Goal: Task Accomplishment & Management: Use online tool/utility

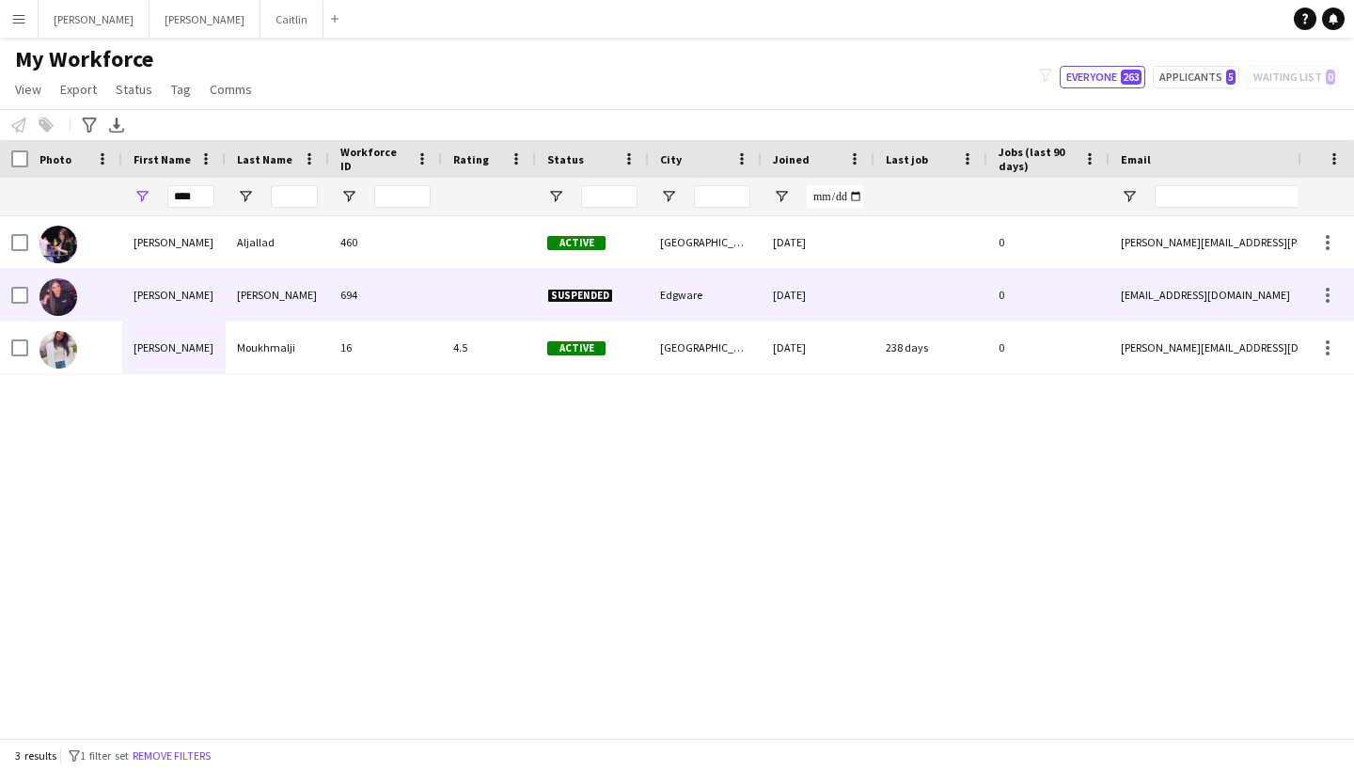
type input "****"
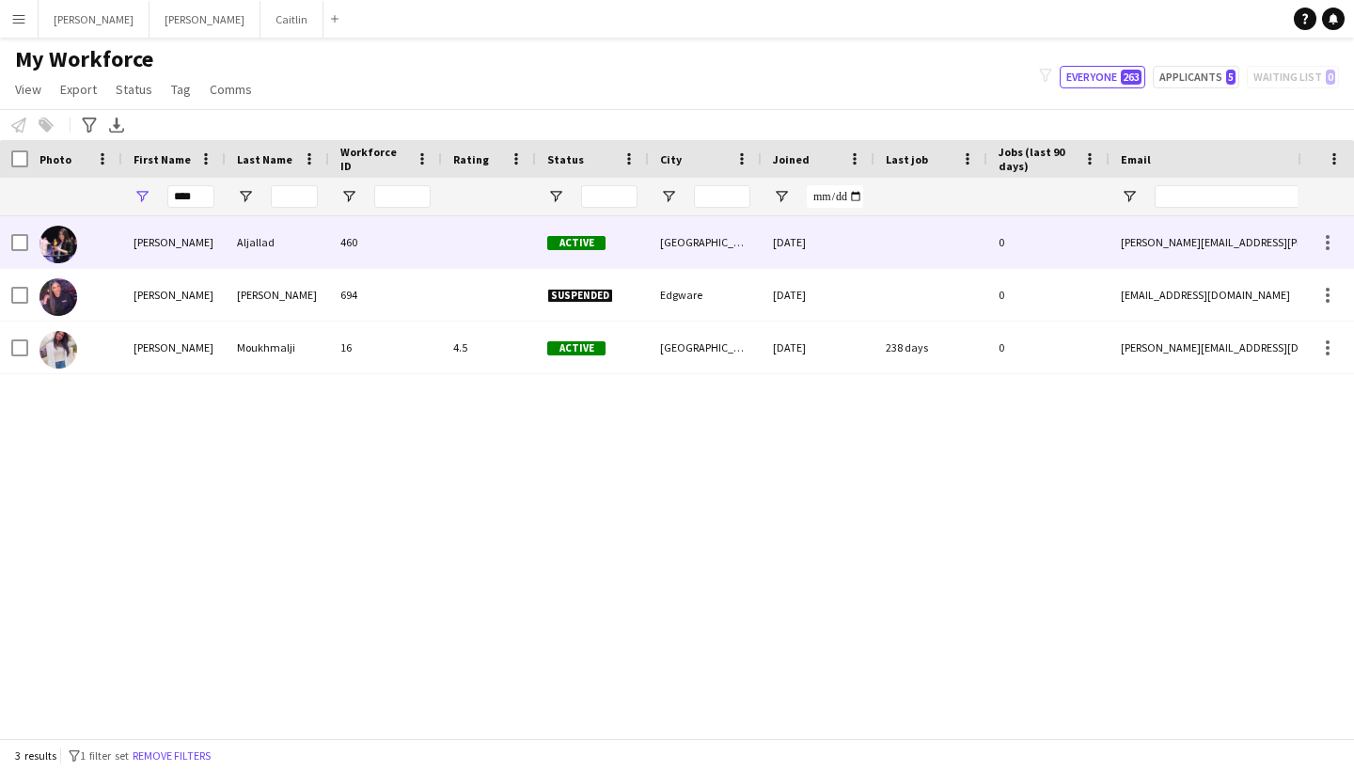
click at [287, 257] on div "Aljallad" at bounding box center [277, 242] width 103 height 52
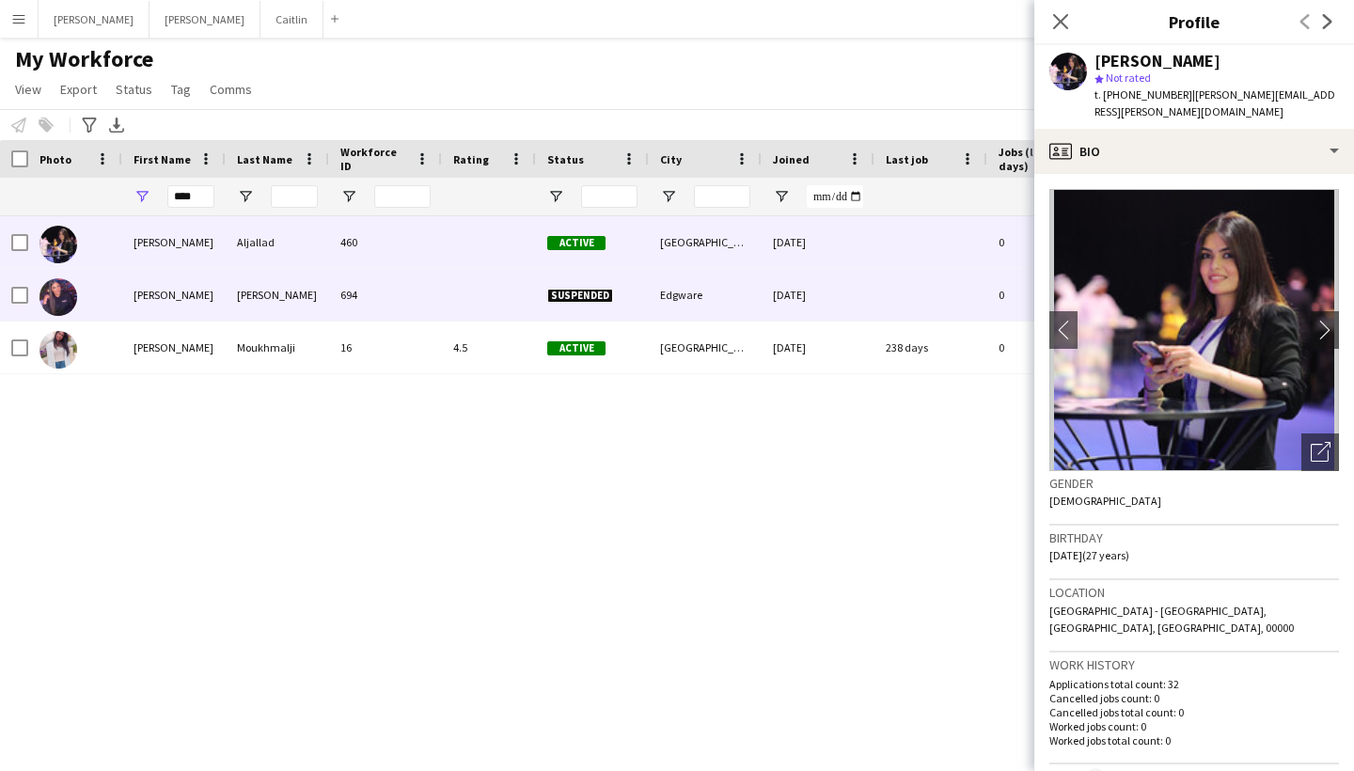
click at [271, 298] on div "[PERSON_NAME]" at bounding box center [277, 295] width 103 height 52
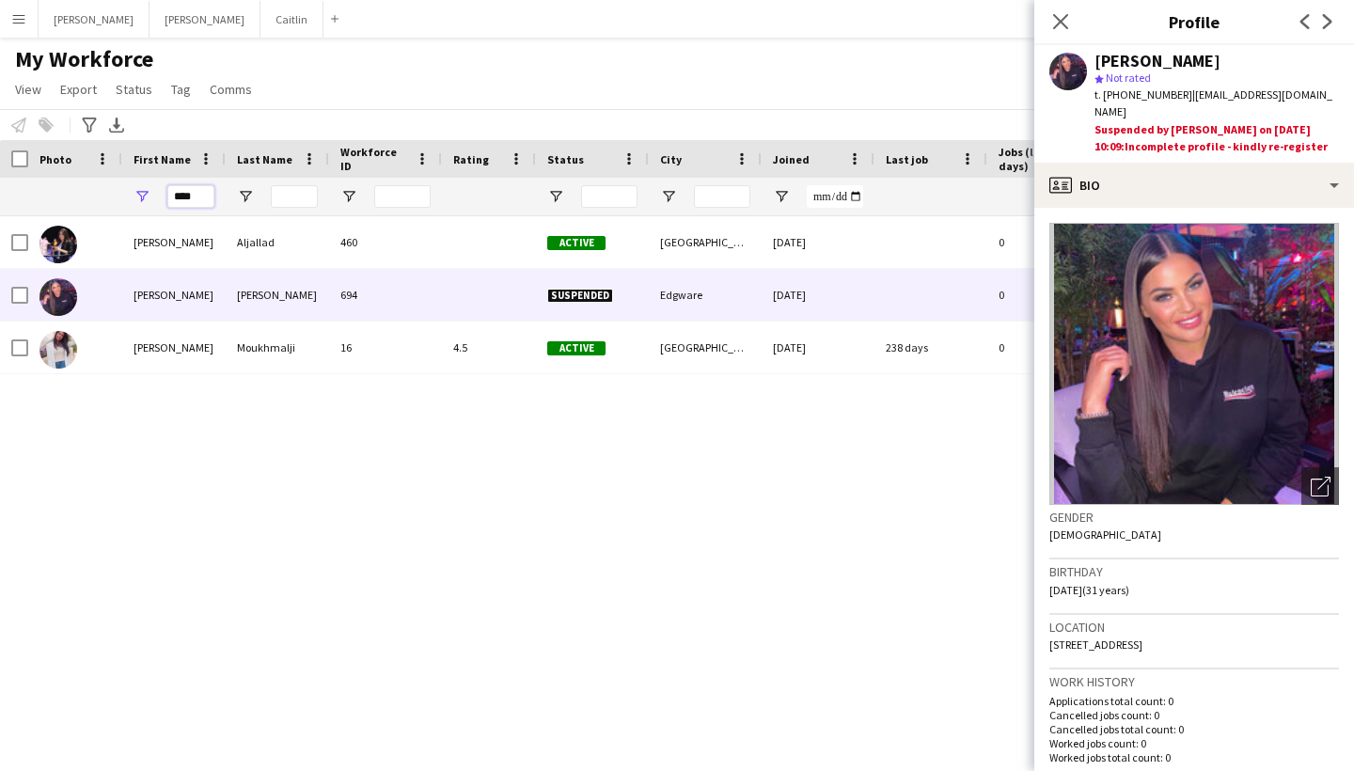
click at [196, 207] on input "****" at bounding box center [190, 196] width 47 height 23
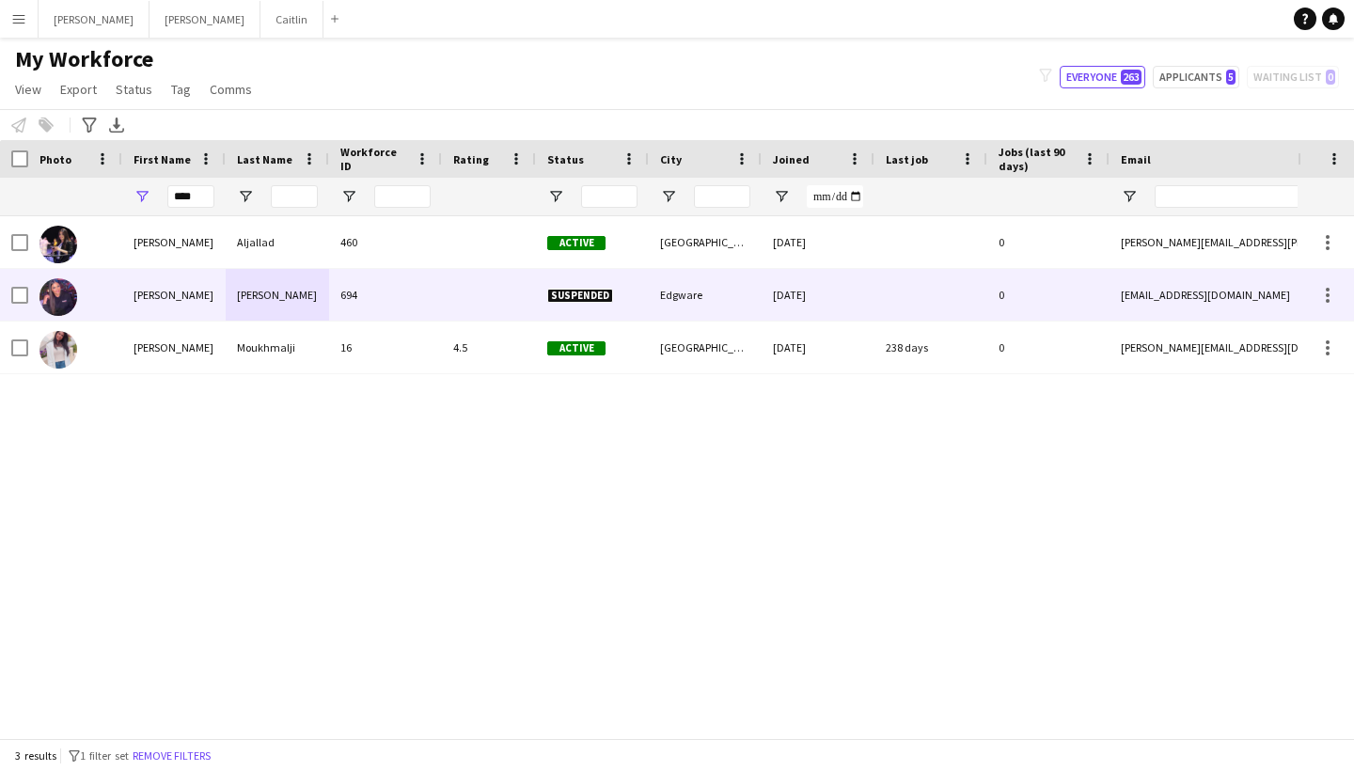
click at [306, 282] on div "[PERSON_NAME]" at bounding box center [277, 295] width 103 height 52
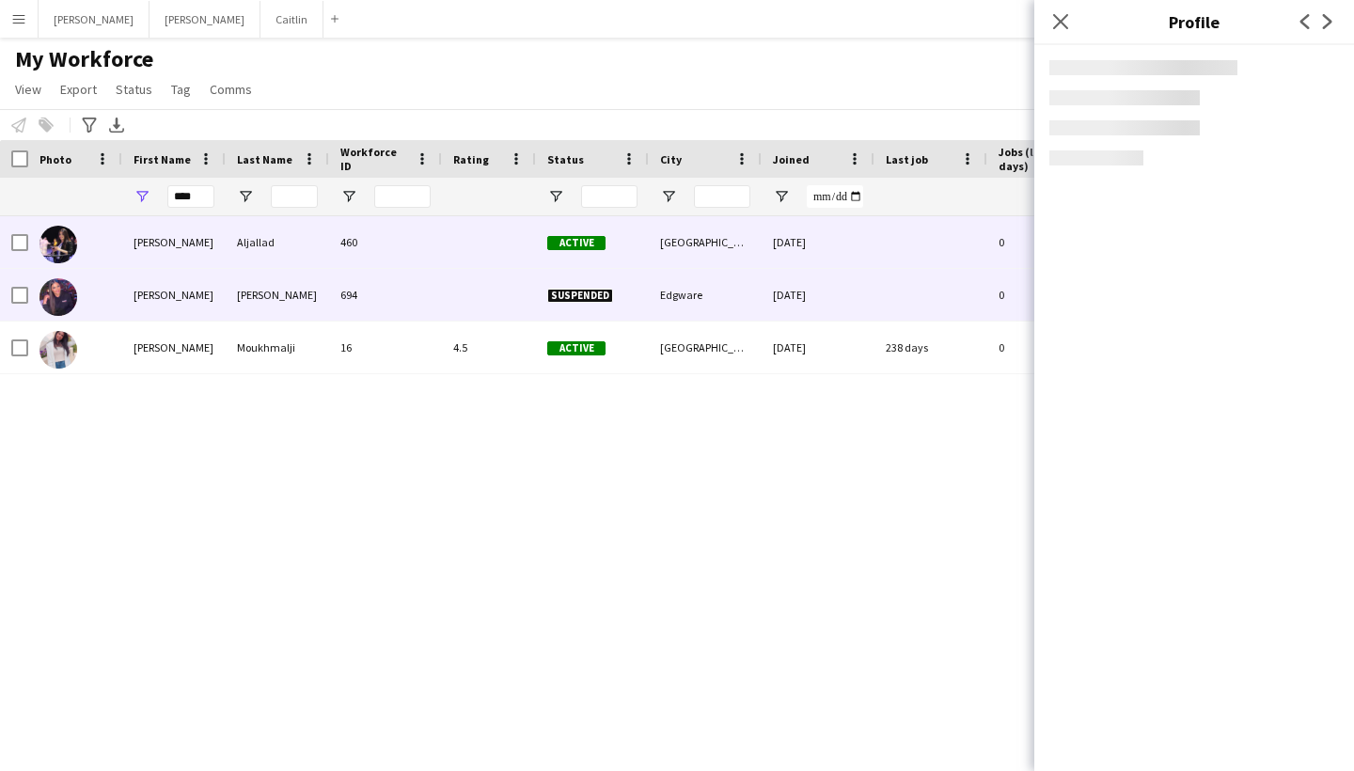
click at [303, 255] on div "Aljallad" at bounding box center [277, 242] width 103 height 52
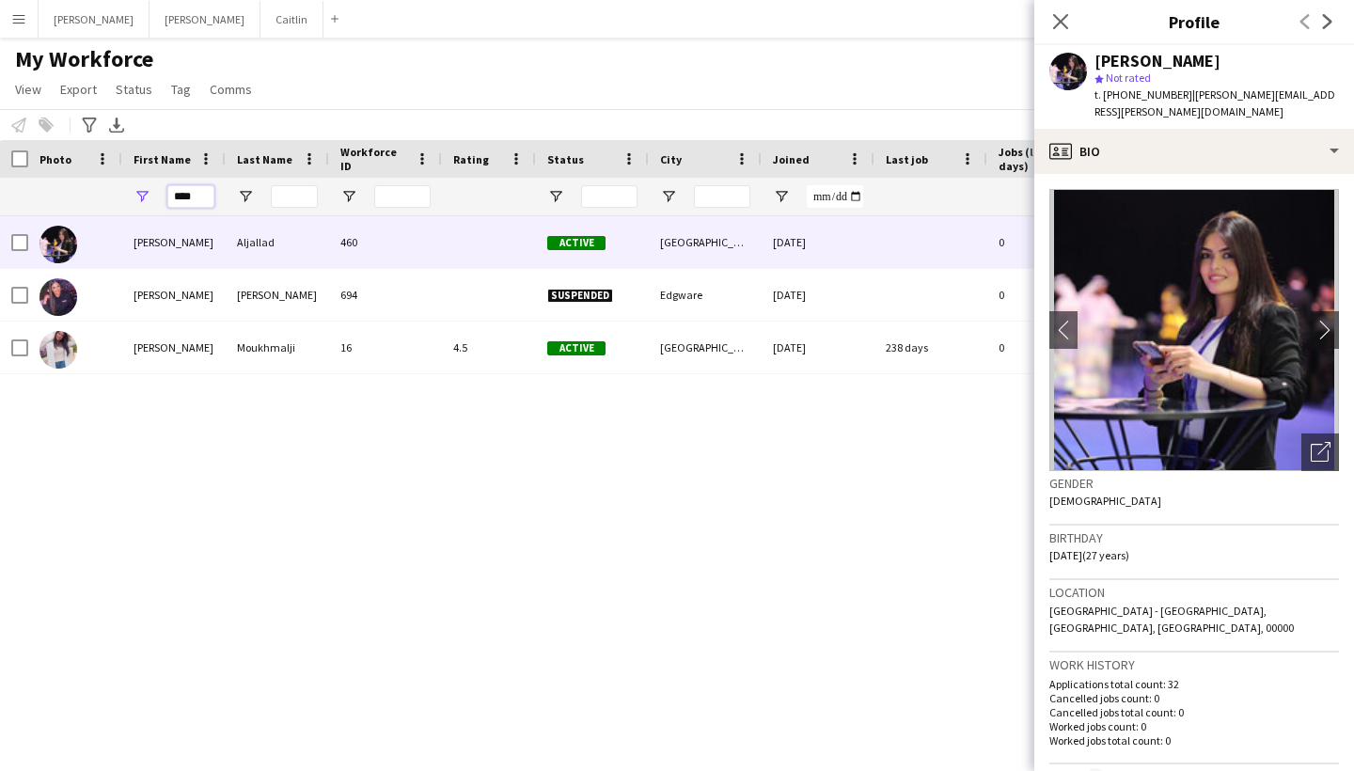
click at [207, 205] on input "****" at bounding box center [190, 196] width 47 height 23
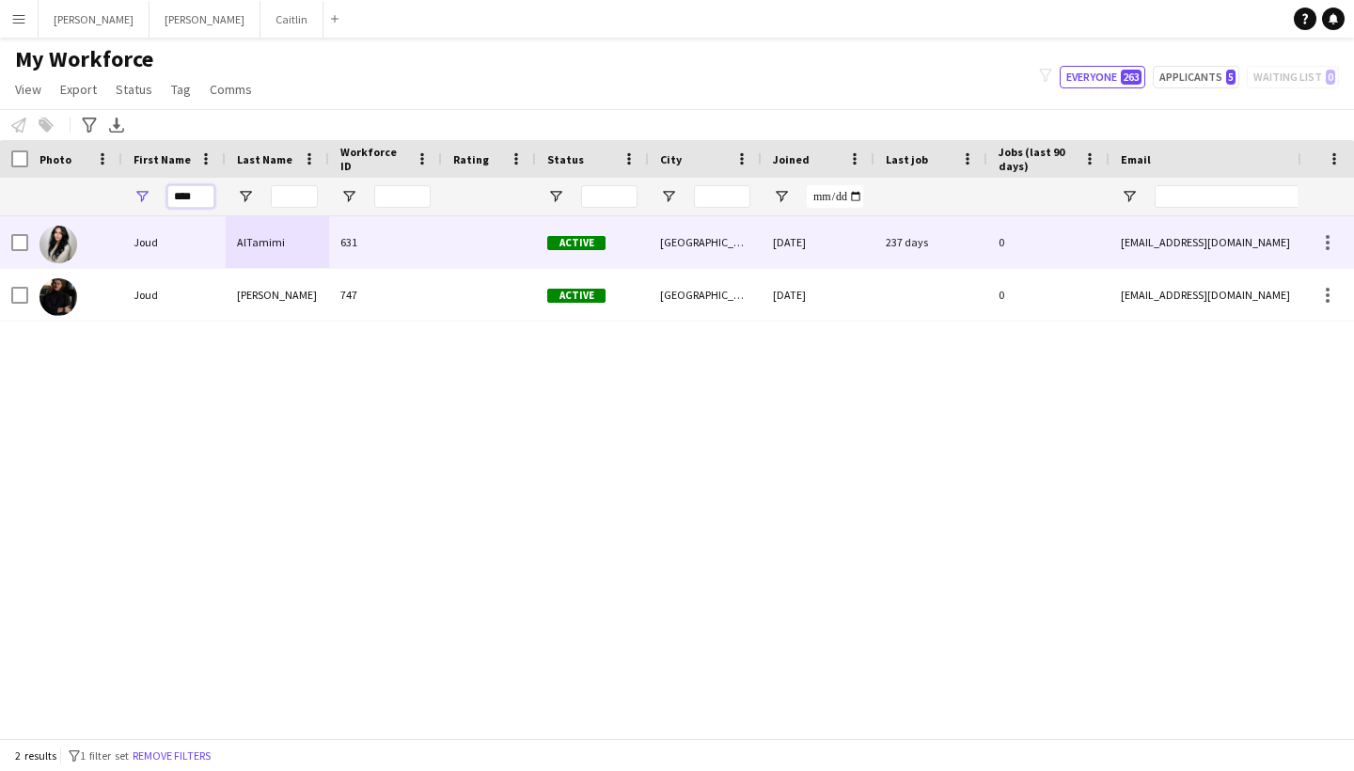
type input "****"
click at [338, 248] on div "631" at bounding box center [385, 242] width 113 height 52
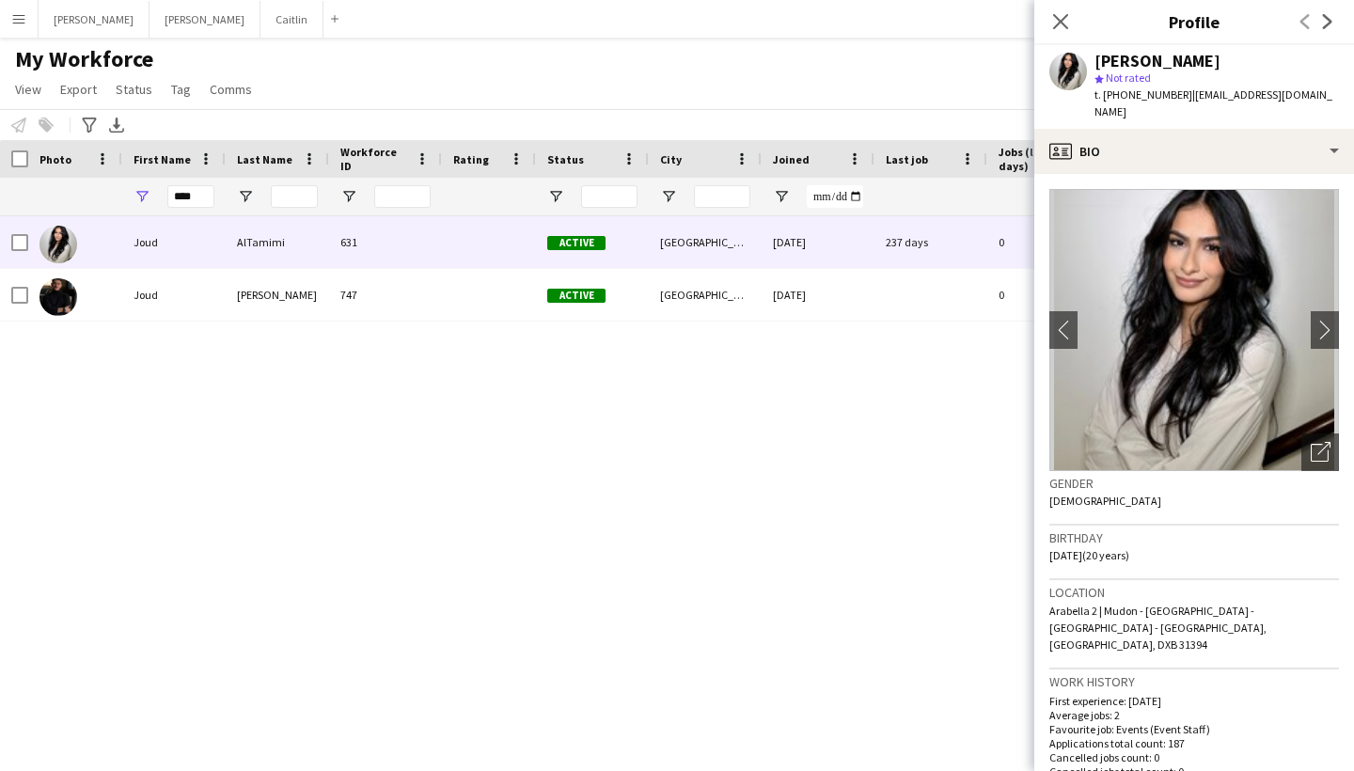
click at [21, 30] on button "Menu" at bounding box center [19, 19] width 38 height 38
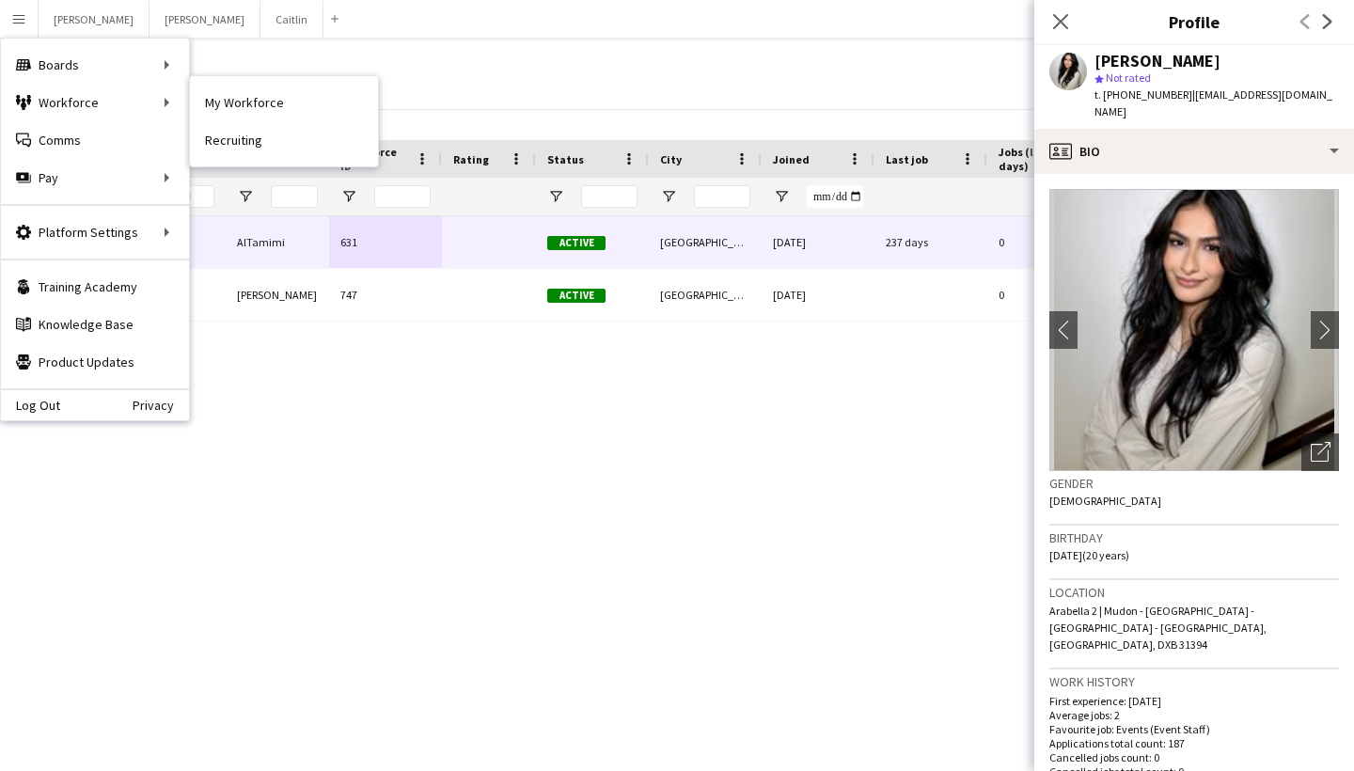
drag, startPoint x: 221, startPoint y: 139, endPoint x: 151, endPoint y: 102, distance: 78.6
click at [152, 102] on div "Menu Boards Boards Boards All jobs Status Workforce Workforce My Workforce Recr…" at bounding box center [677, 385] width 1354 height 771
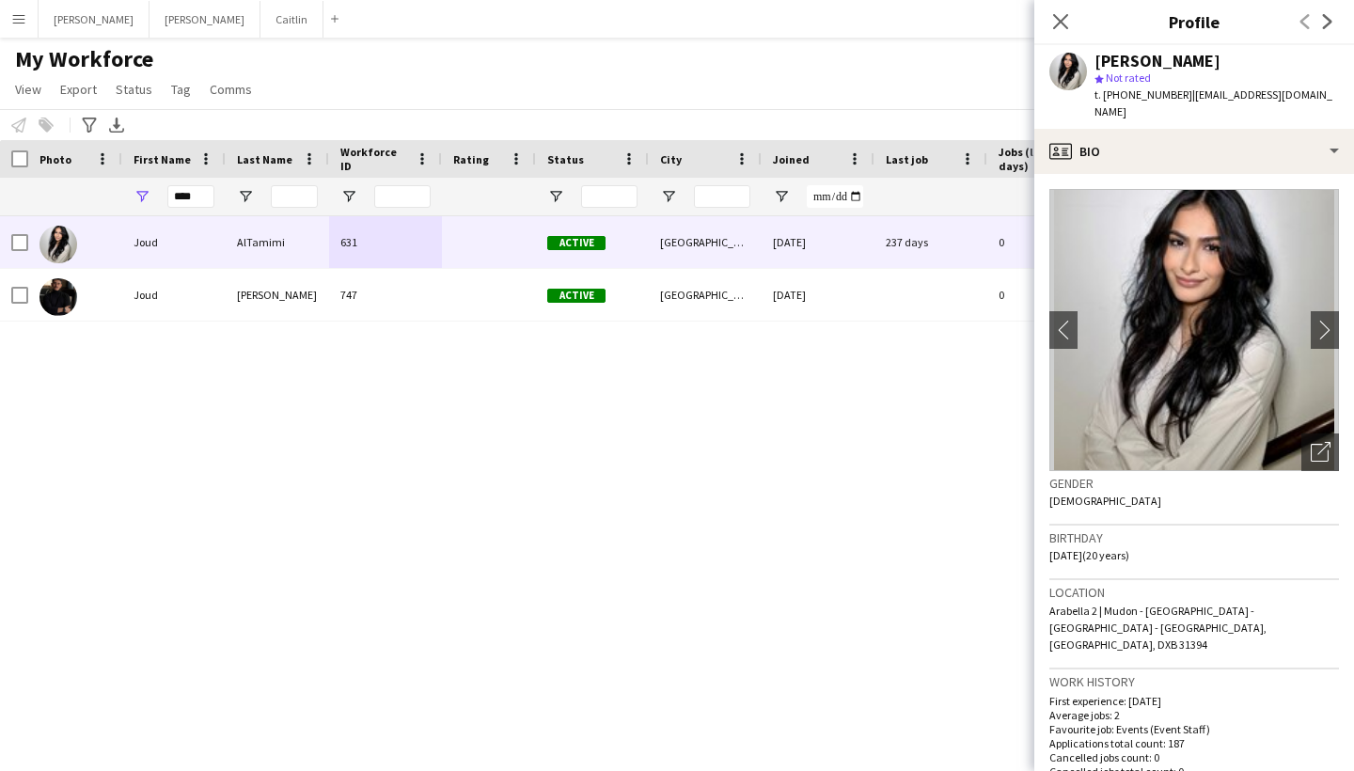
click at [17, 15] on app-icon "Menu" at bounding box center [18, 18] width 15 height 15
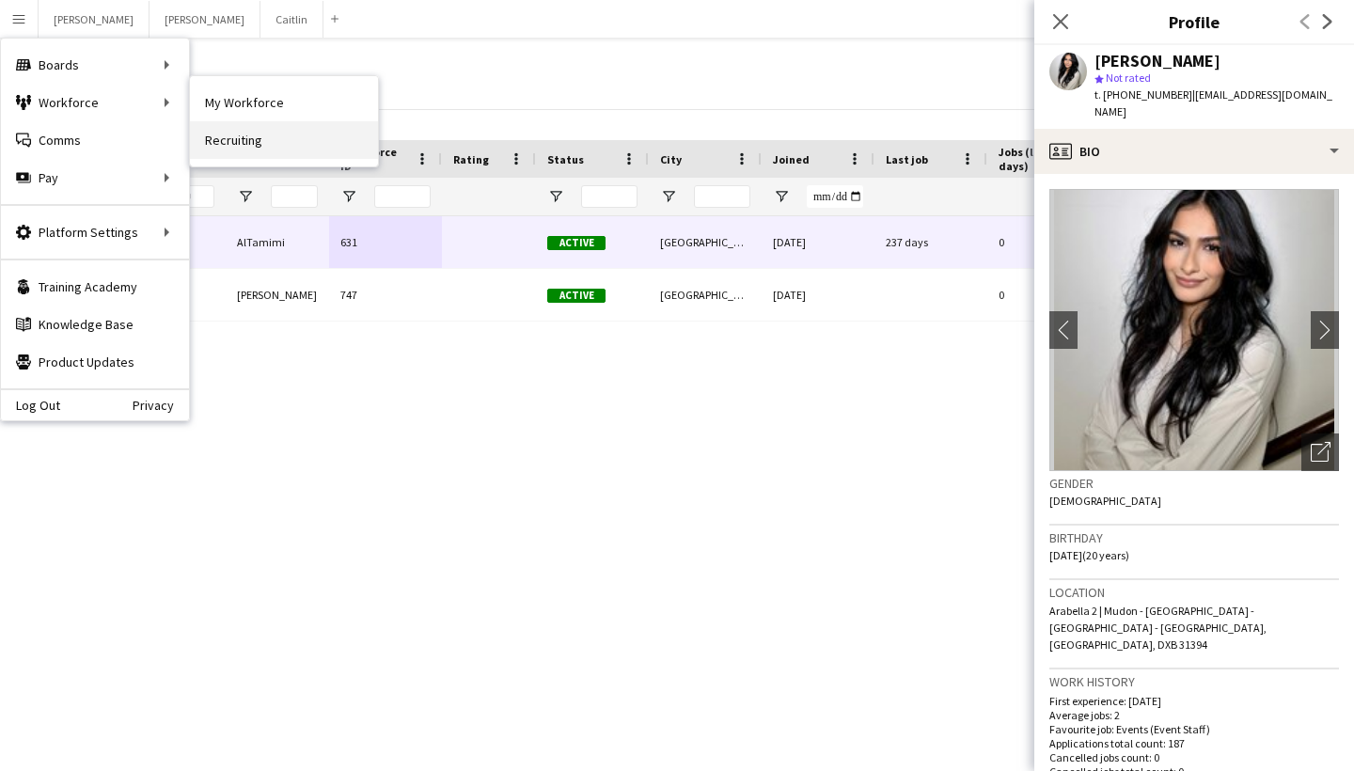
click at [221, 142] on link "Recruiting" at bounding box center [284, 140] width 188 height 38
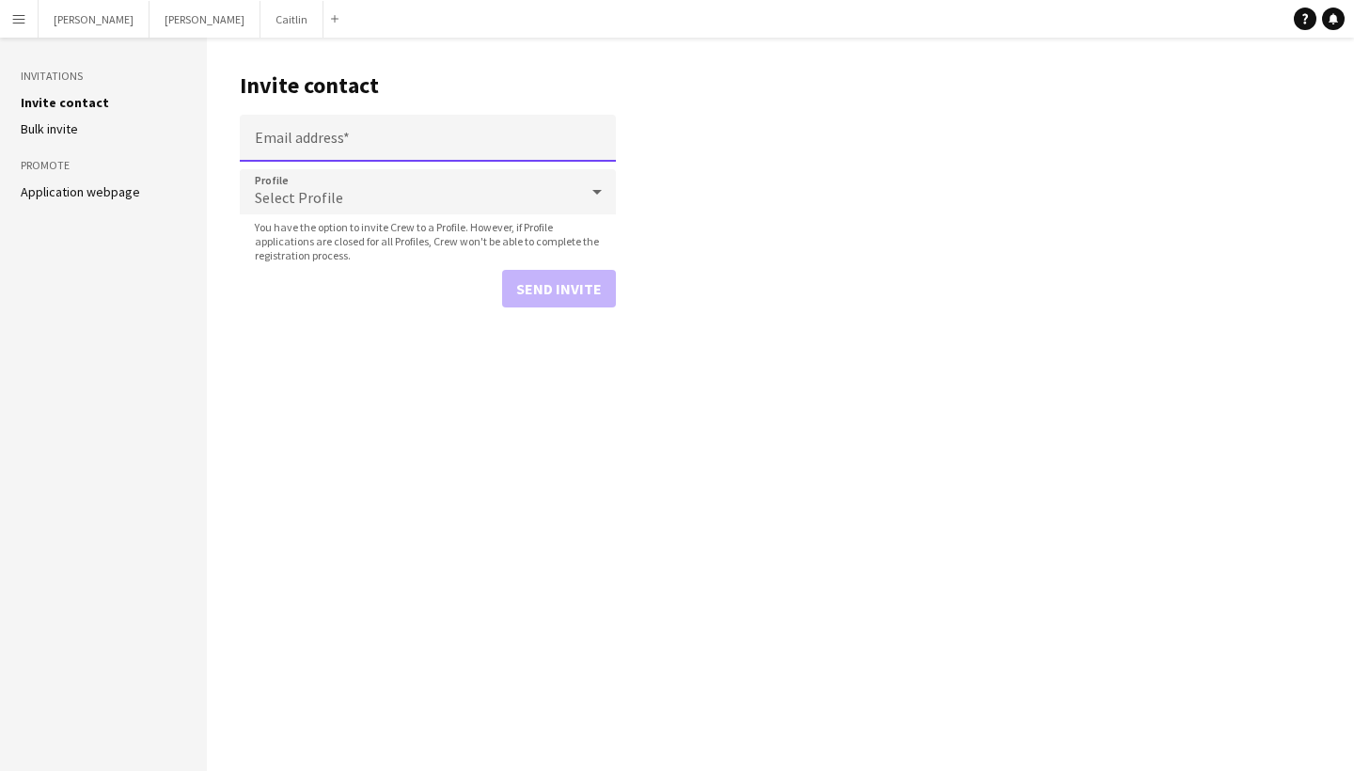
click at [494, 149] on input "Email address" at bounding box center [428, 138] width 376 height 47
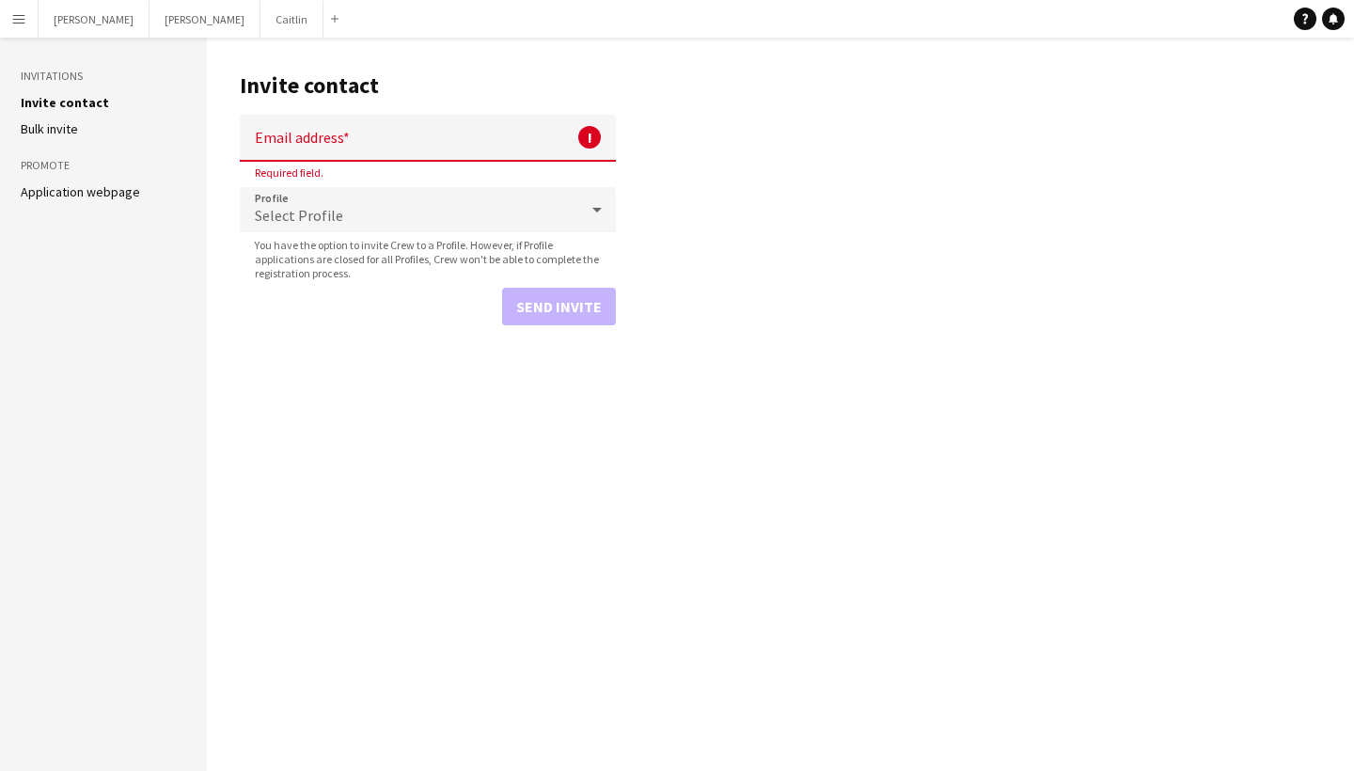
click at [137, 188] on li "Application webpage" at bounding box center [103, 191] width 165 height 17
click at [95, 150] on aside "Invitations Invite contact [PERSON_NAME] invite Promote Application webpage" at bounding box center [103, 404] width 207 height 733
click at [95, 127] on li "Bulk invite" at bounding box center [103, 128] width 165 height 17
click at [51, 129] on link "Bulk invite" at bounding box center [49, 128] width 57 height 17
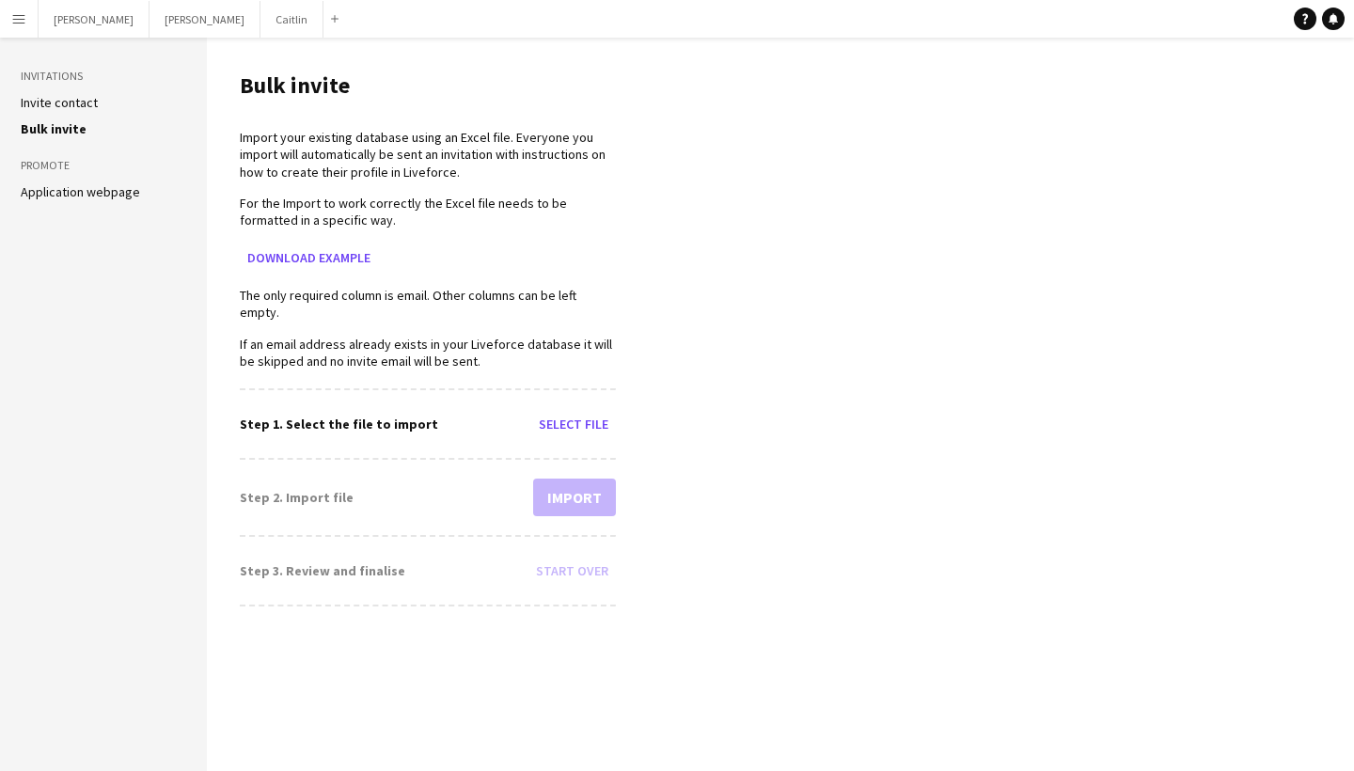
click at [71, 98] on link "Invite contact" at bounding box center [59, 102] width 77 height 17
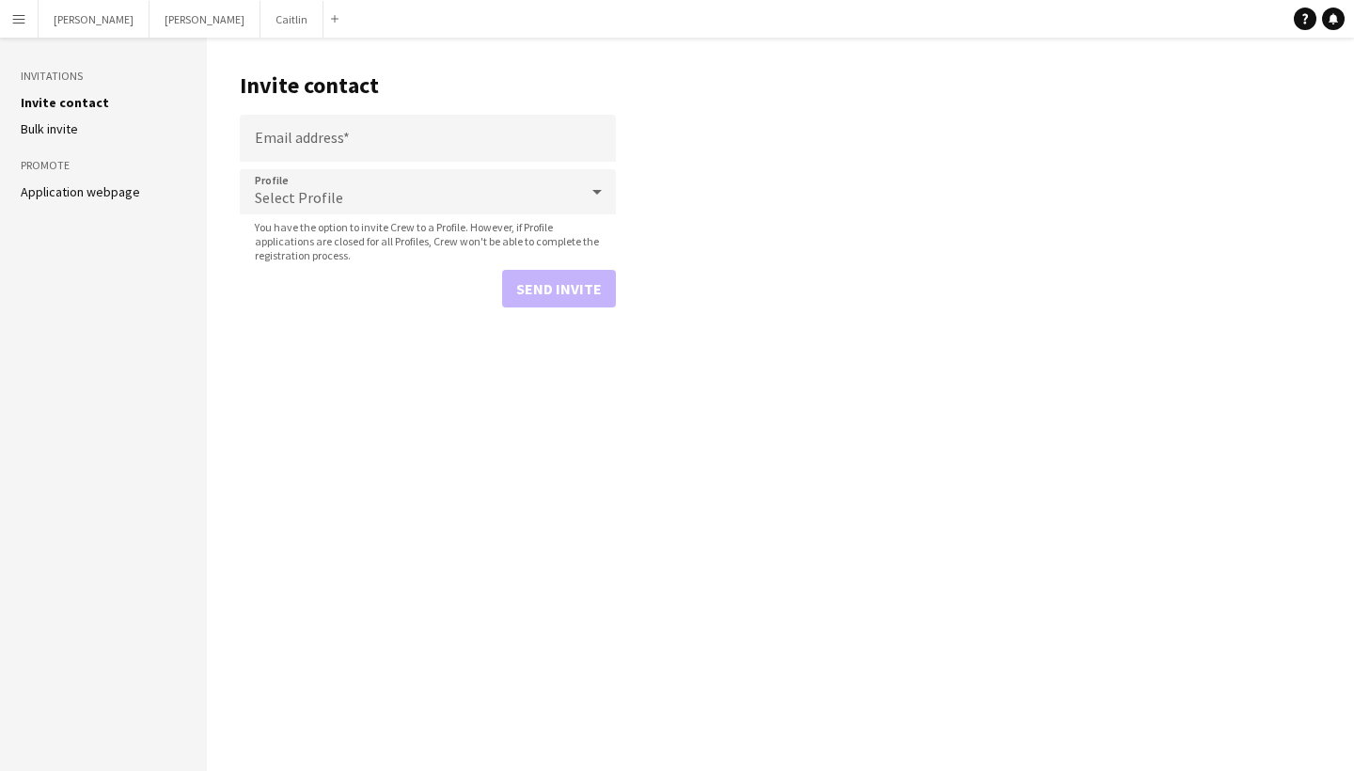
click at [77, 194] on link "Application webpage" at bounding box center [80, 191] width 119 height 17
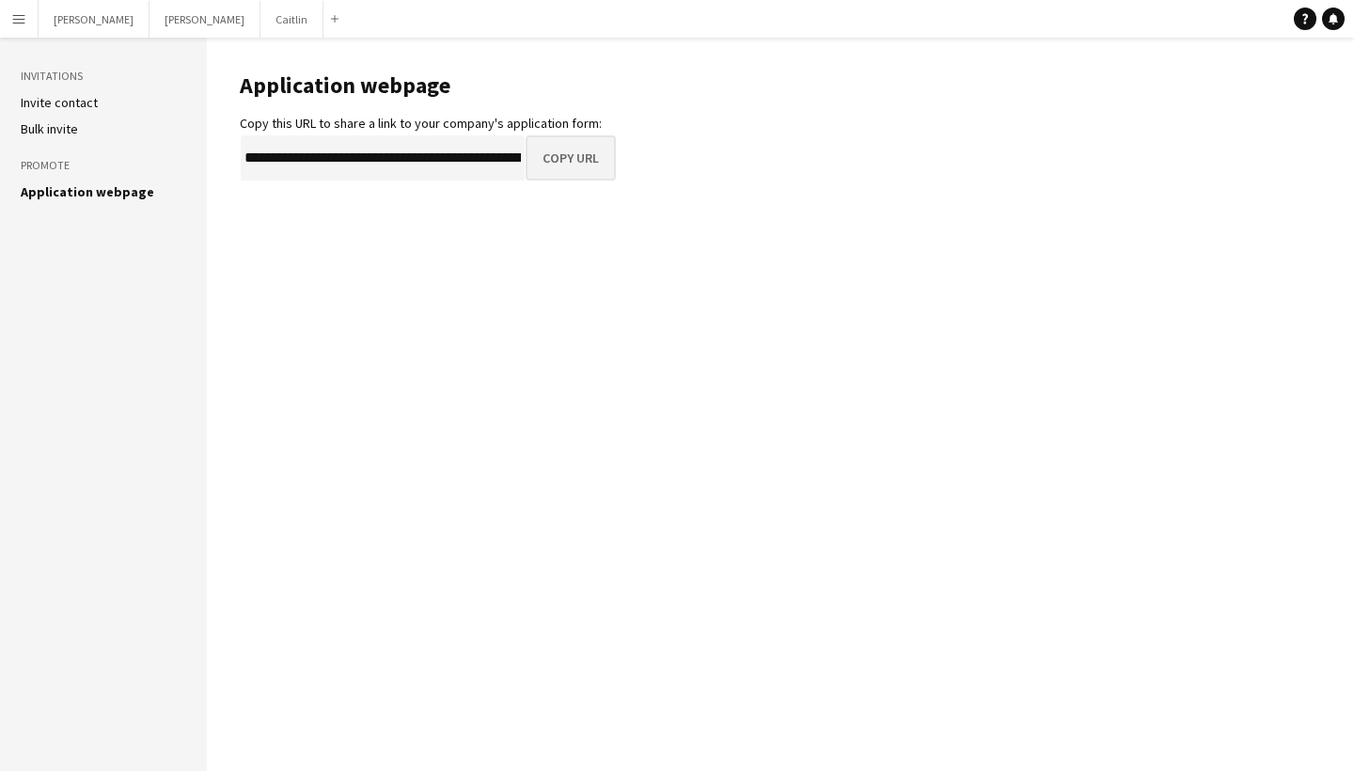
click at [555, 156] on button "Copy URL" at bounding box center [570, 157] width 90 height 45
